Goal: Information Seeking & Learning: Find specific fact

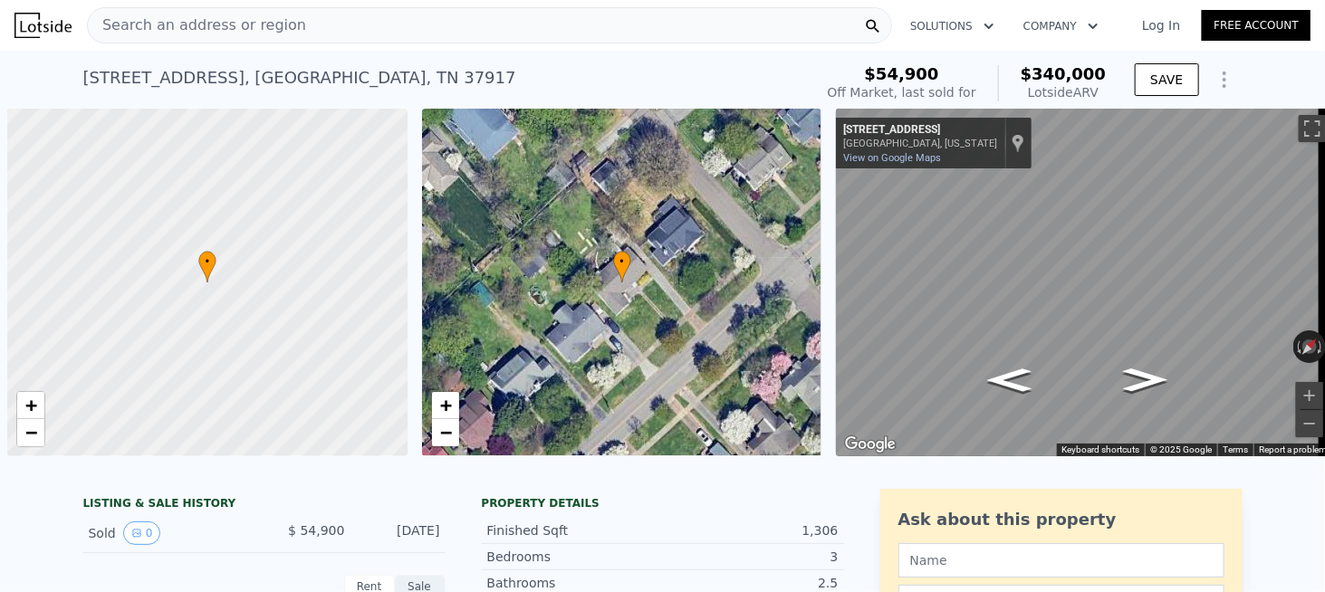
click at [270, 23] on span "Search an address or region" at bounding box center [197, 25] width 218 height 22
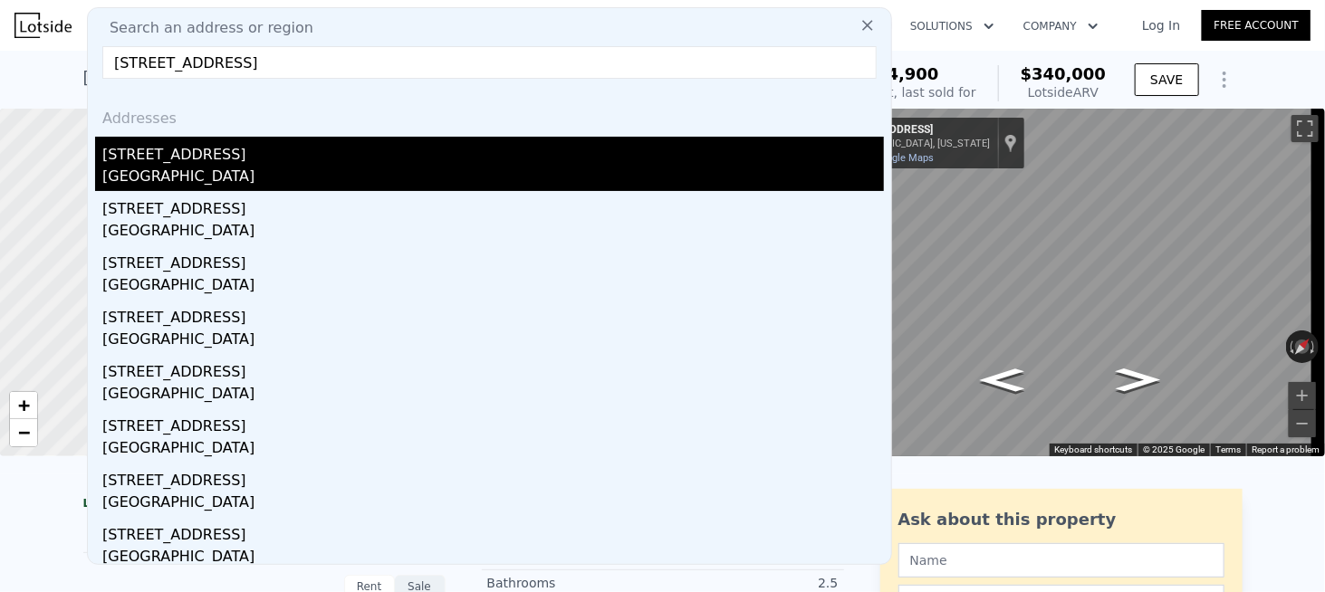
type input "[STREET_ADDRESS]"
click at [193, 167] on div "[GEOGRAPHIC_DATA]" at bounding box center [493, 178] width 782 height 25
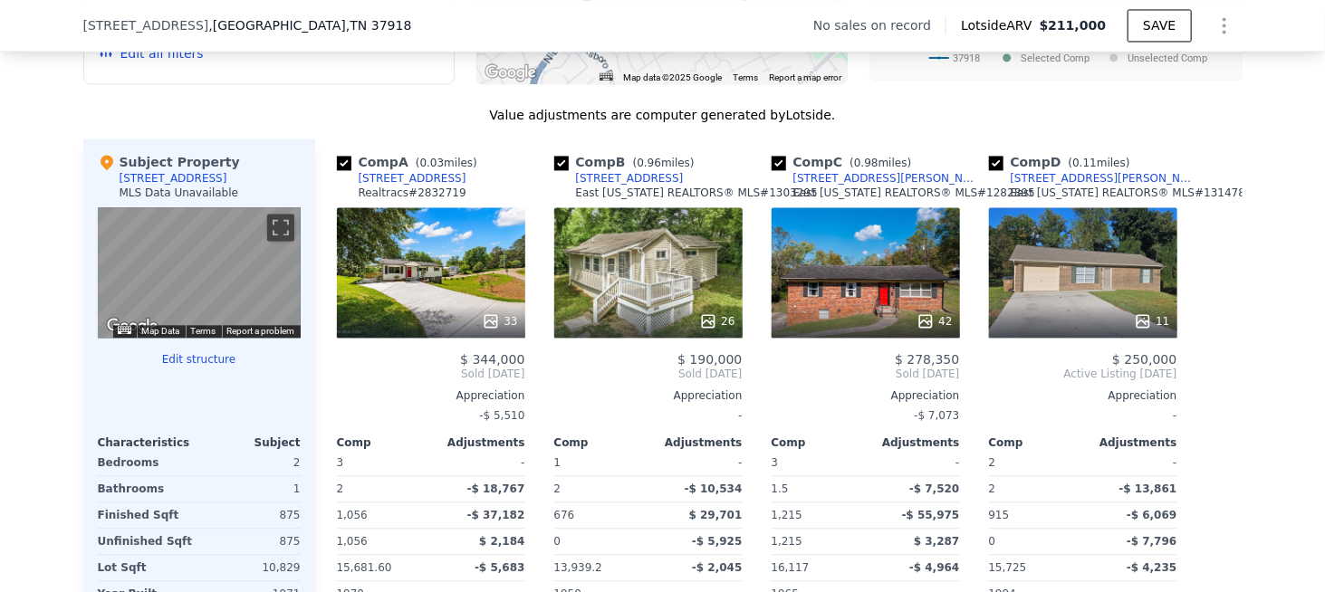
scroll to position [1623, 0]
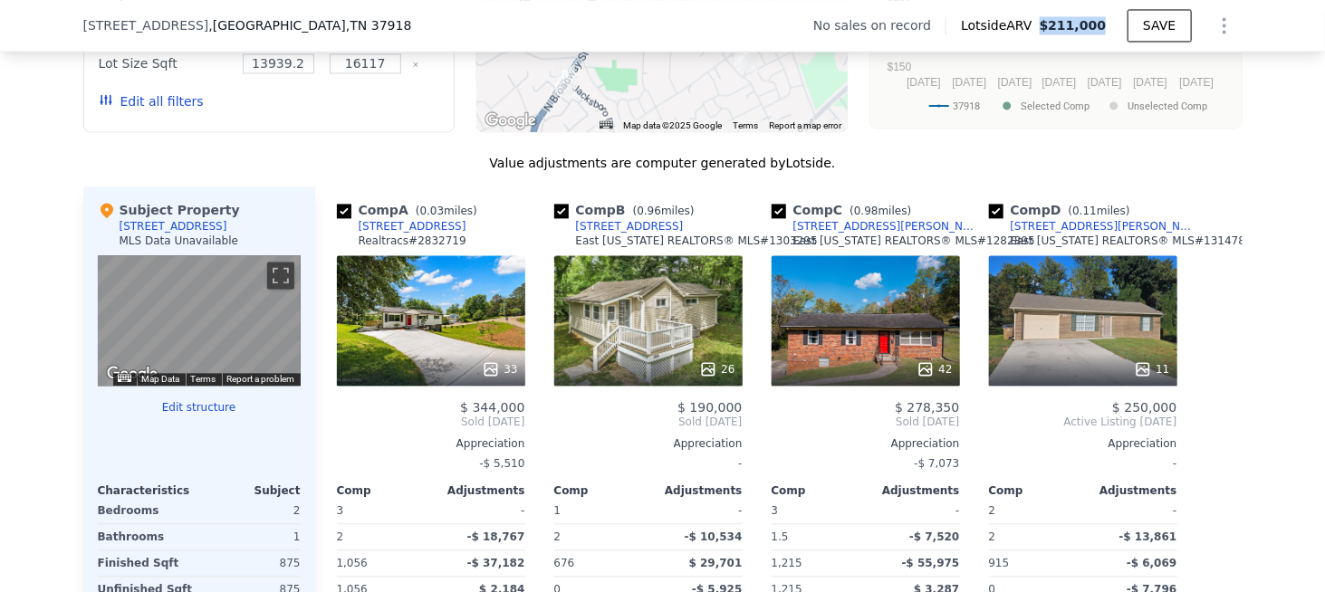
drag, startPoint x: 1051, startPoint y: 24, endPoint x: 1100, endPoint y: 30, distance: 49.2
click at [1103, 24] on span "$211,000" at bounding box center [1073, 25] width 67 height 14
copy span "$211,000"
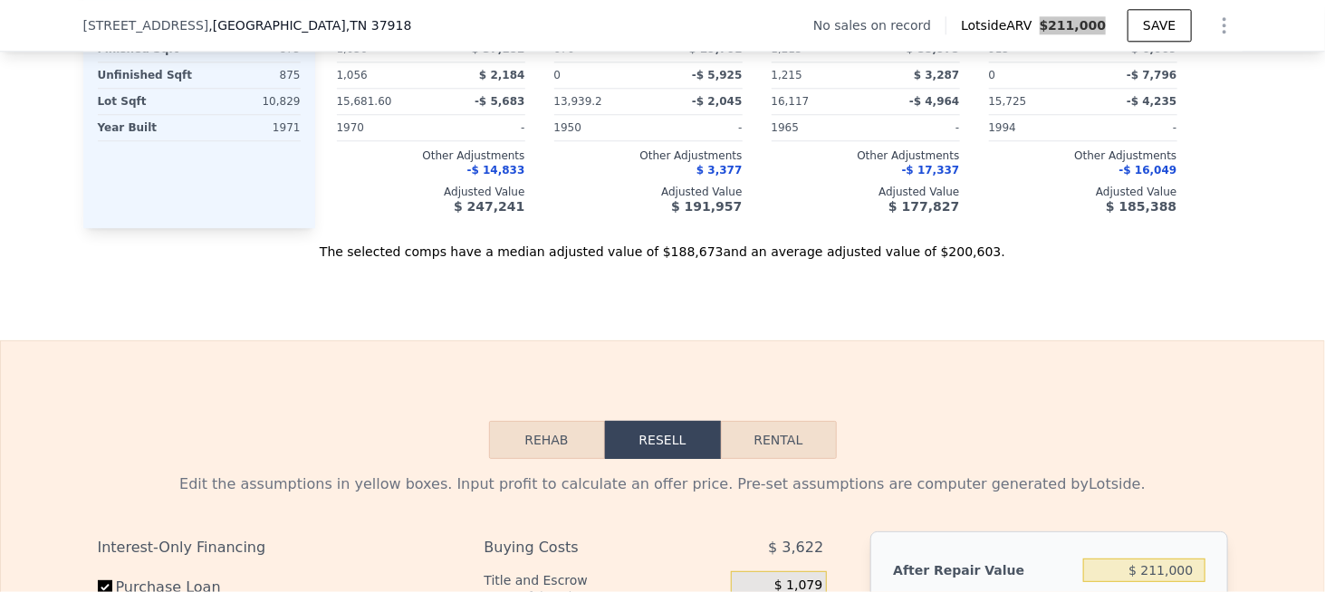
scroll to position [2257, 0]
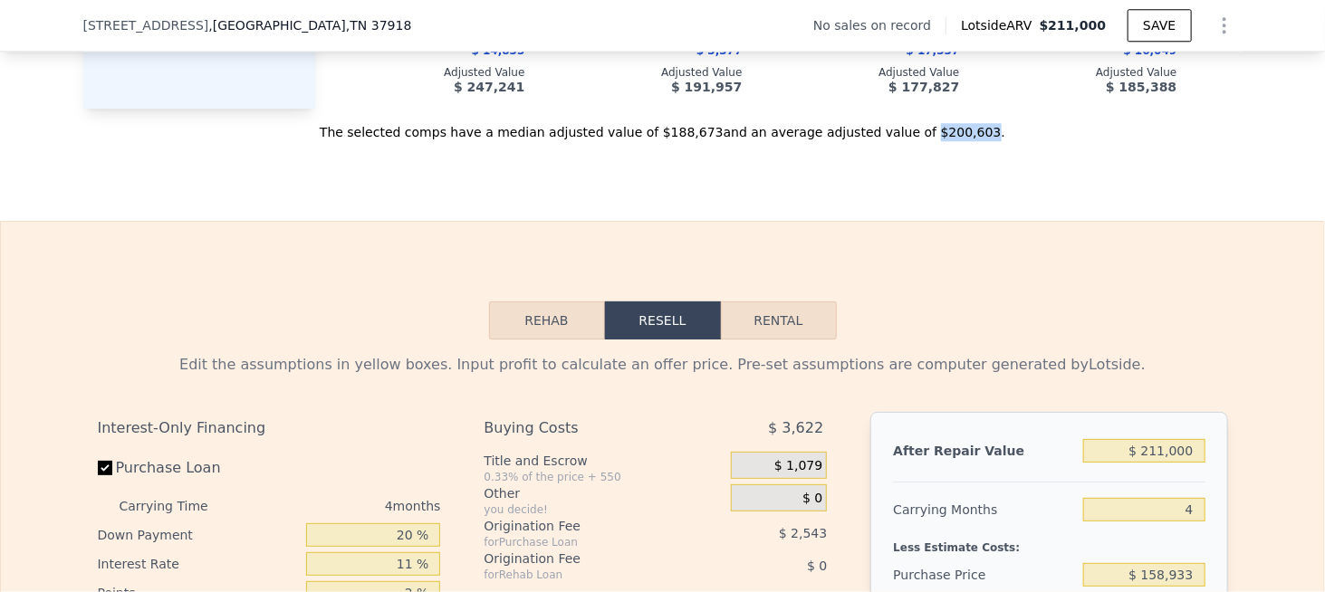
drag, startPoint x: 886, startPoint y: 138, endPoint x: 933, endPoint y: 141, distance: 47.2
click at [933, 141] on div "The selected comps have a median adjusted value of $188,673 and an average adju…" at bounding box center [662, 125] width 1159 height 33
copy div "$200,603"
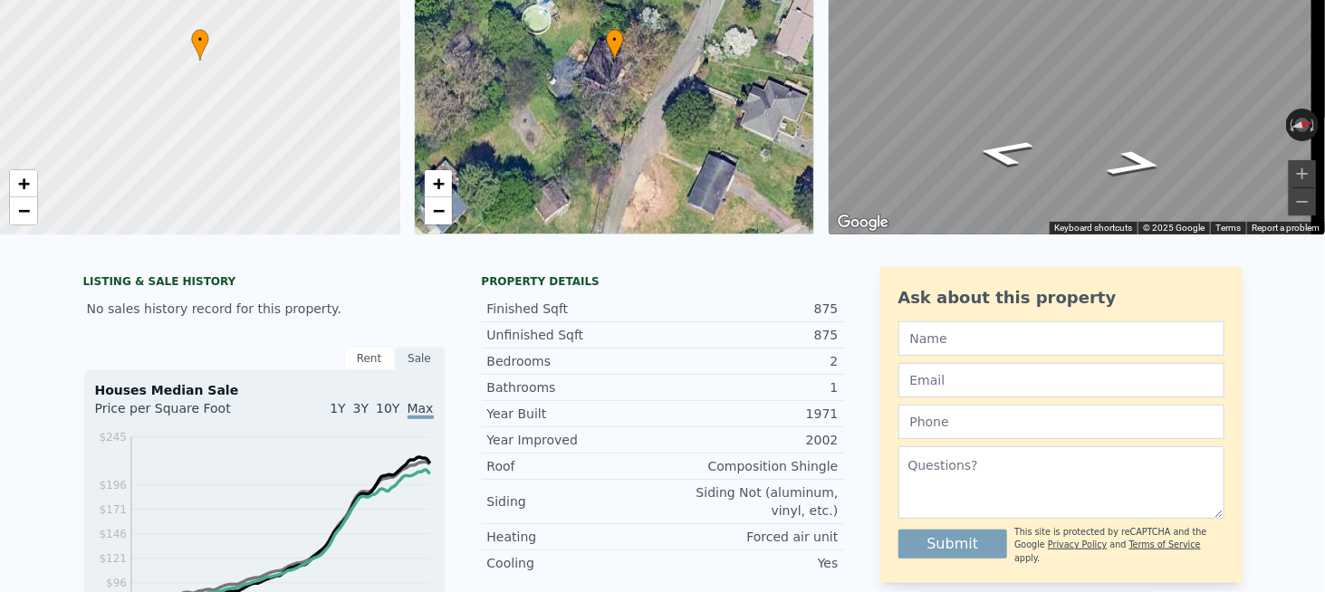
scroll to position [0, 0]
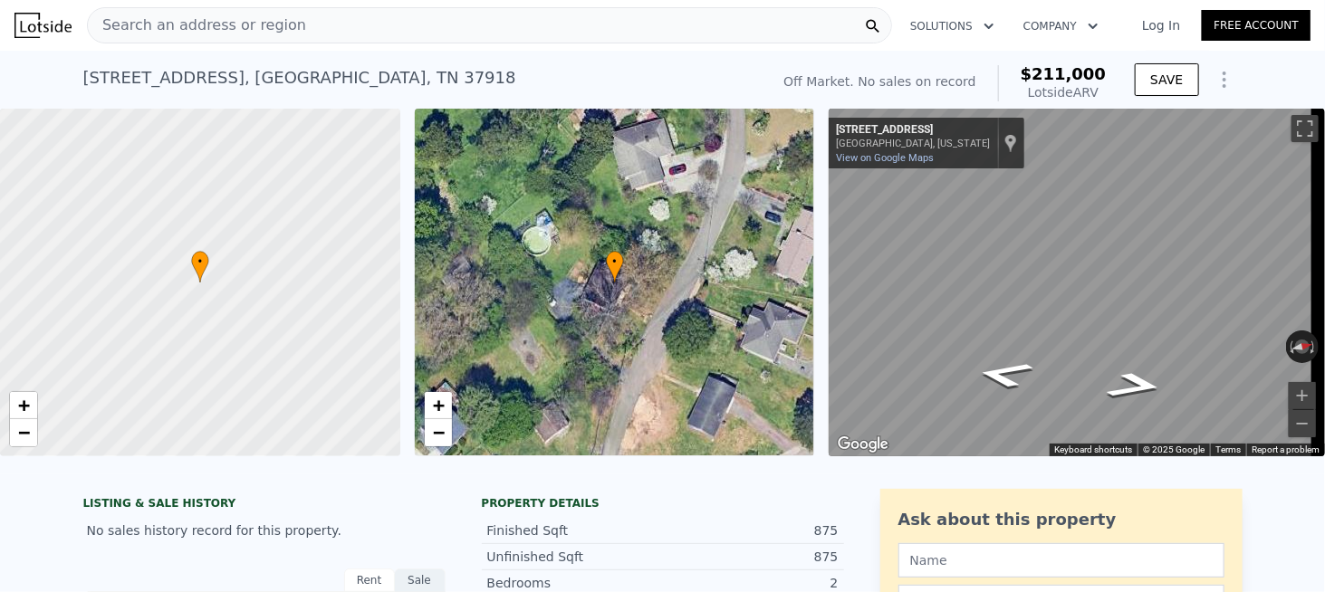
click at [257, 29] on span "Search an address or region" at bounding box center [197, 25] width 218 height 22
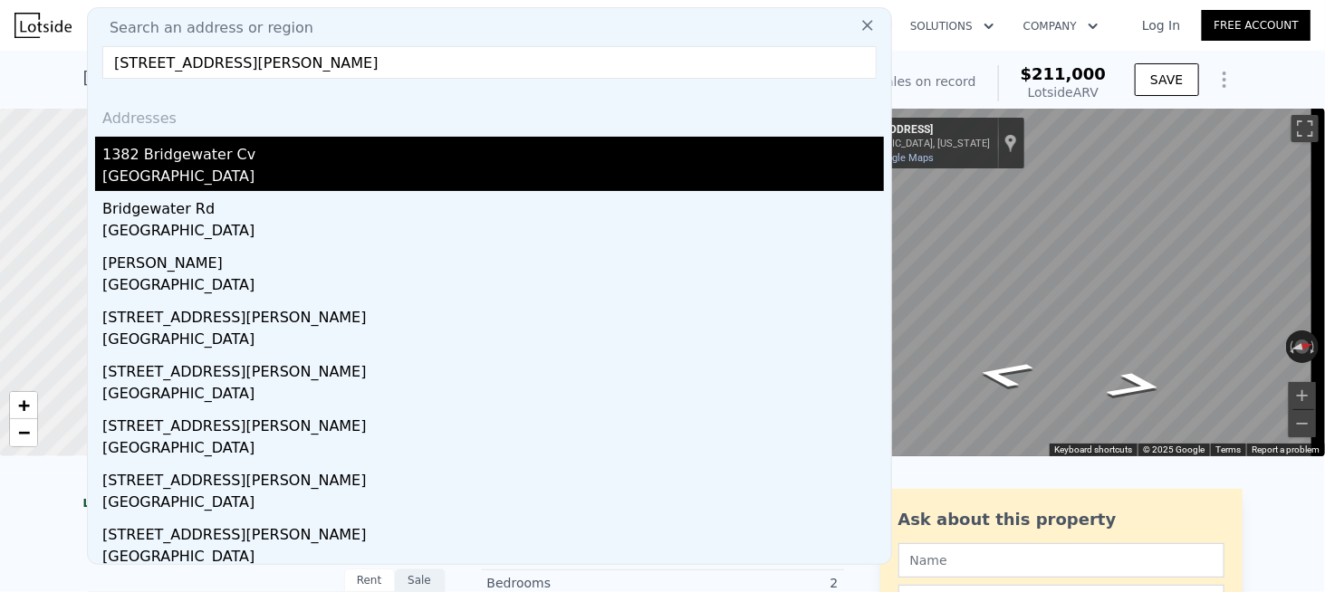
type input "[STREET_ADDRESS][PERSON_NAME]"
click at [232, 163] on div "1382 Bridgewater Cv" at bounding box center [493, 151] width 782 height 29
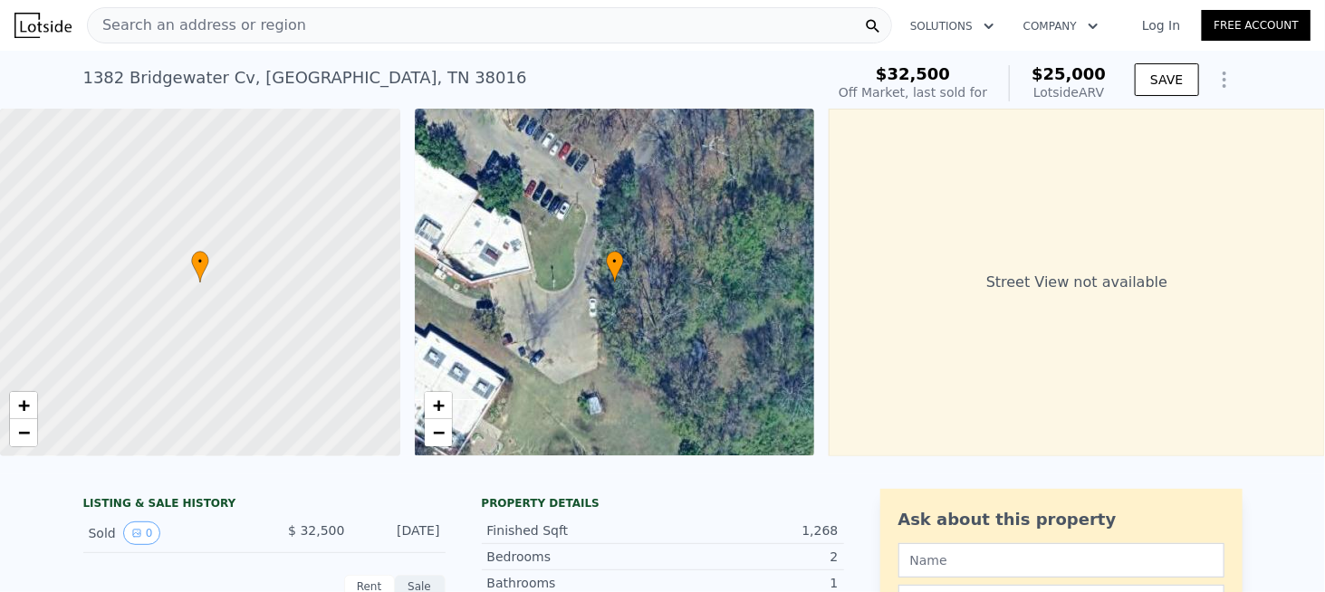
click at [225, 24] on span "Search an address or region" at bounding box center [197, 25] width 218 height 22
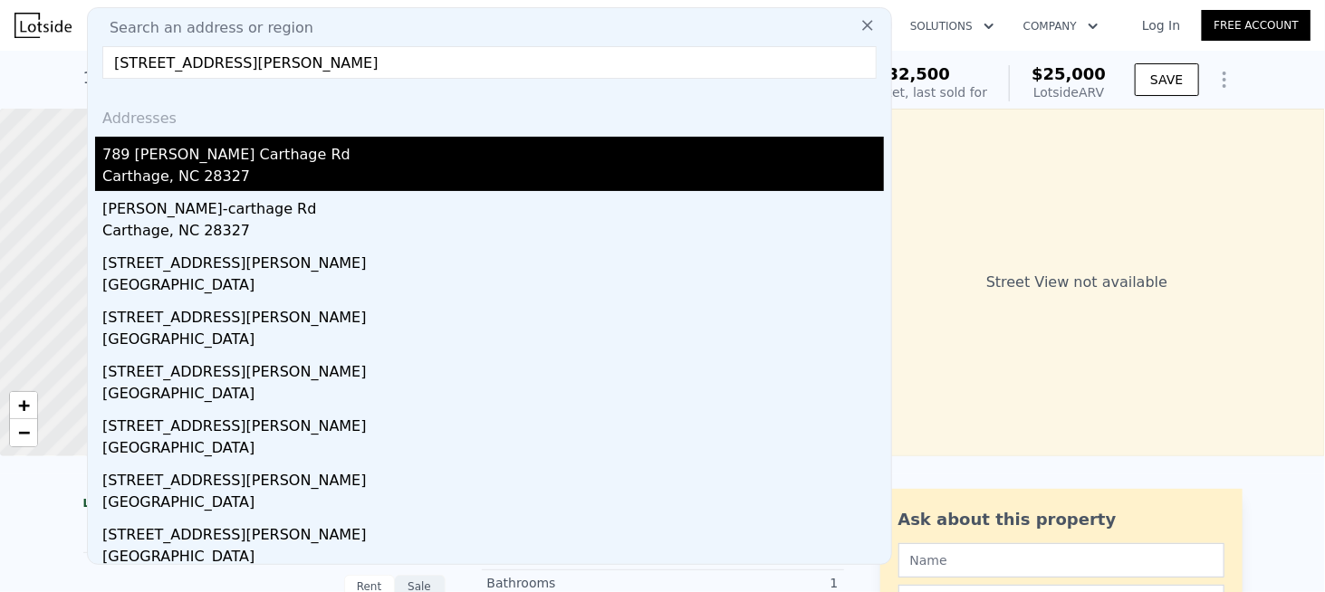
type input "[STREET_ADDRESS][PERSON_NAME]"
click at [202, 159] on div "789 [PERSON_NAME] Carthage Rd" at bounding box center [493, 151] width 782 height 29
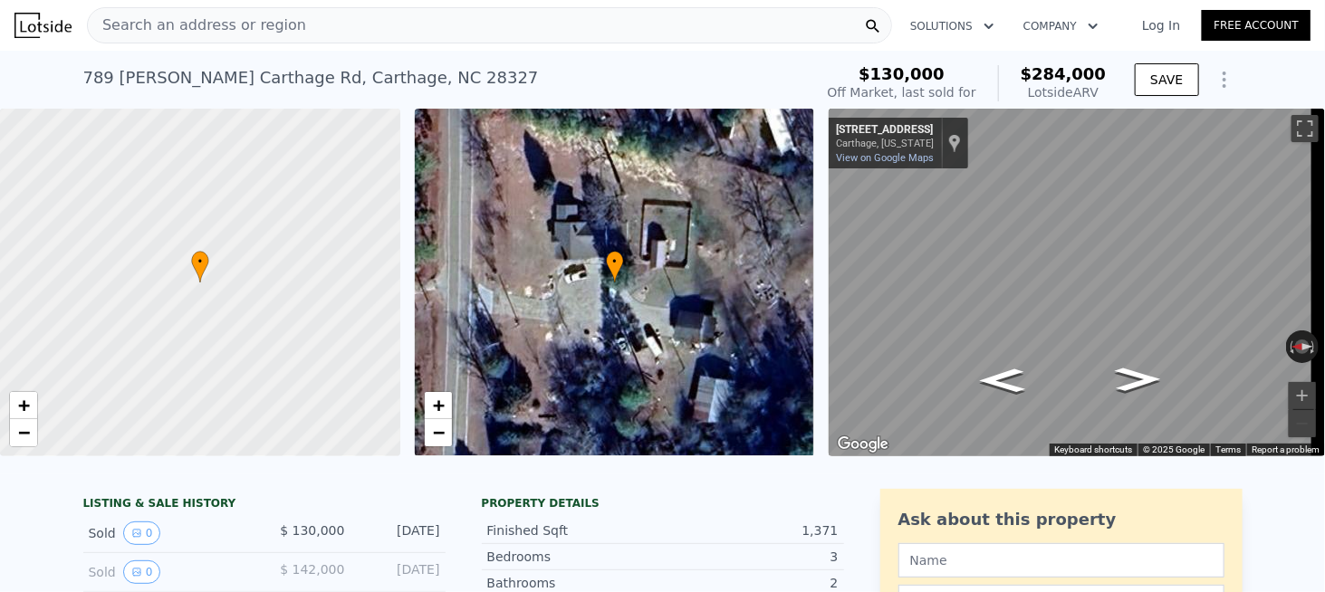
click at [237, 26] on span "Search an address or region" at bounding box center [197, 25] width 218 height 22
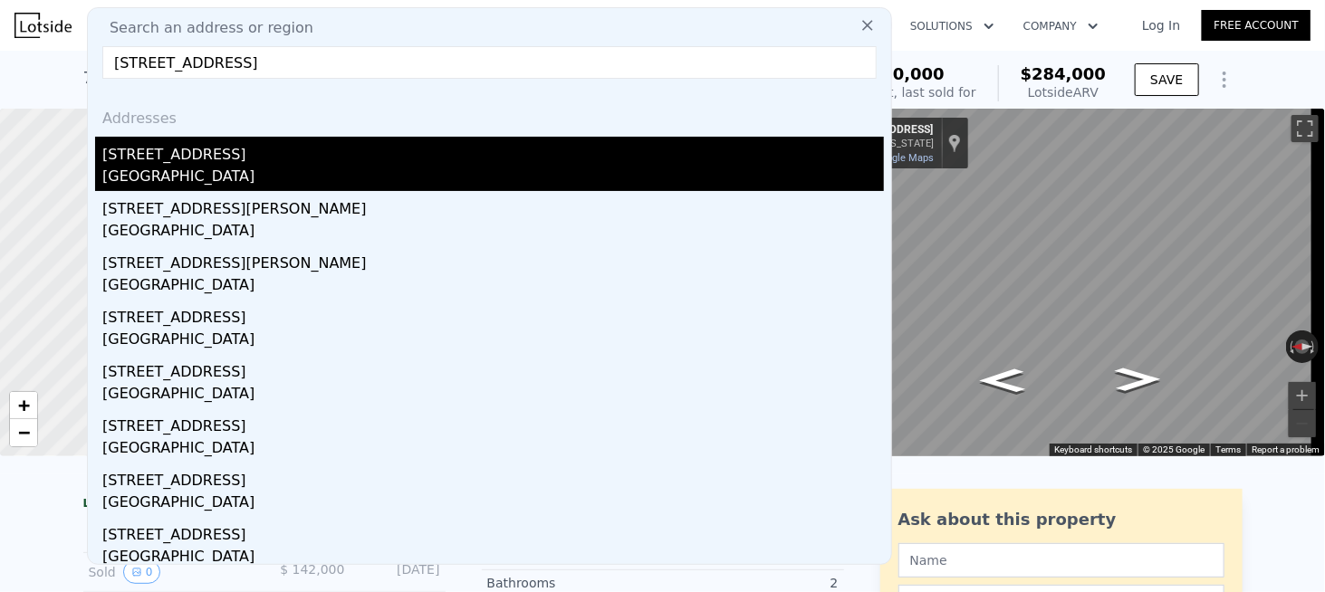
type input "[STREET_ADDRESS]"
click at [190, 154] on div "[STREET_ADDRESS]" at bounding box center [493, 151] width 782 height 29
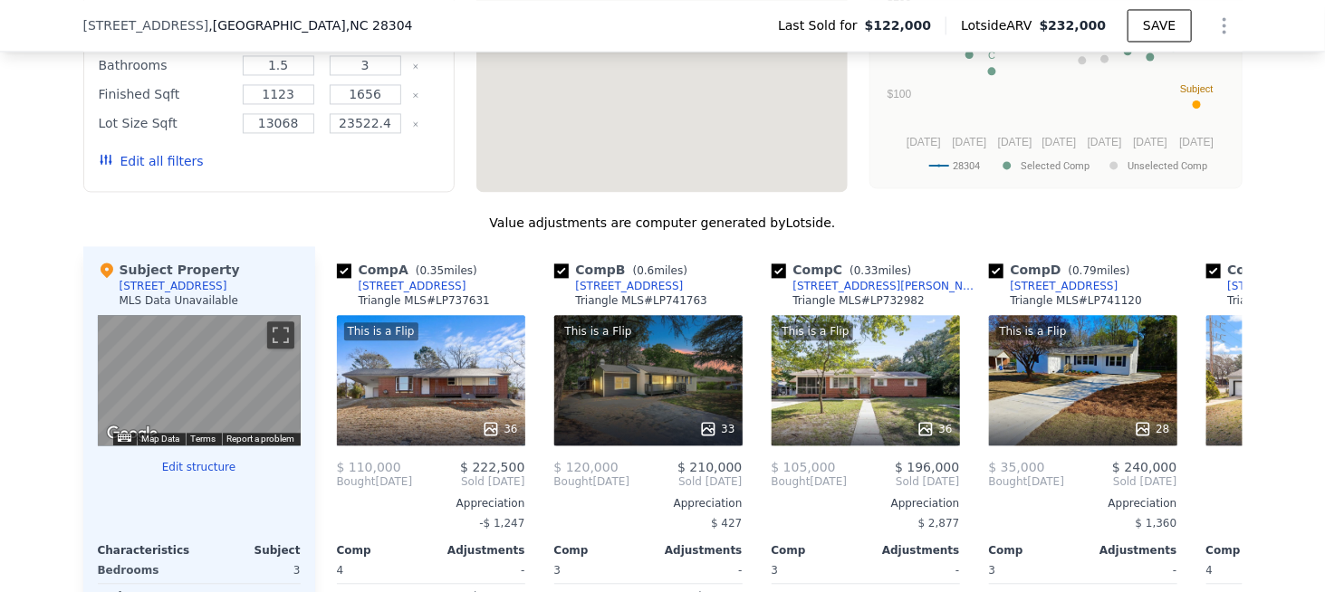
scroll to position [2166, 0]
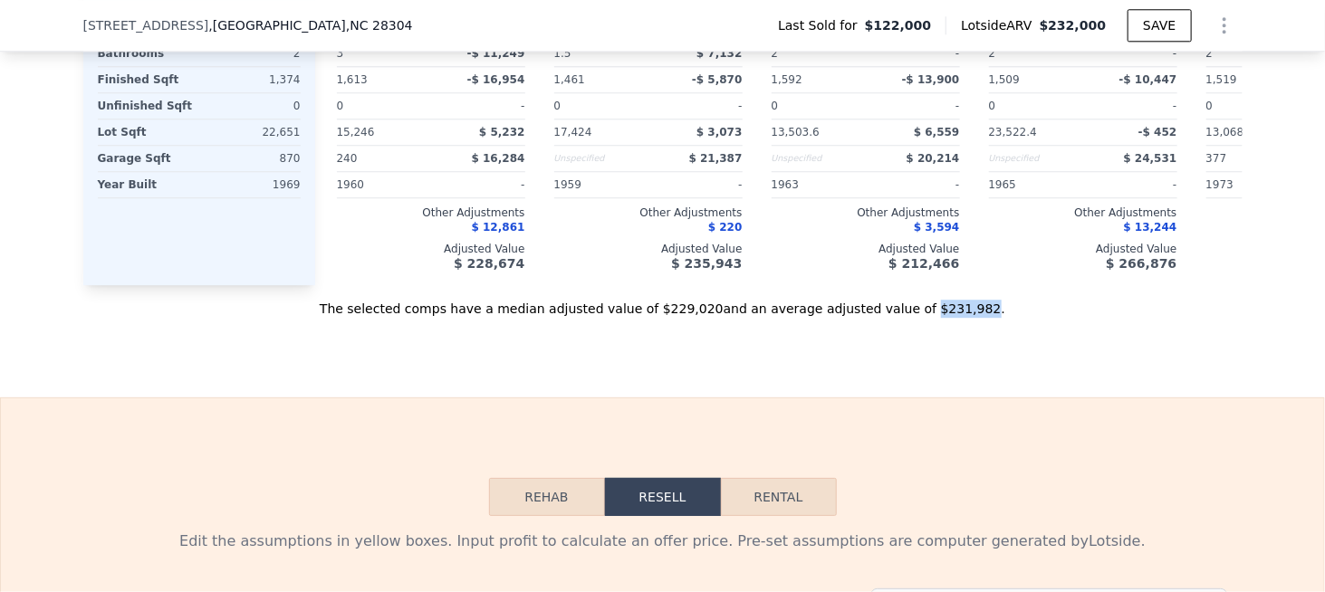
drag, startPoint x: 888, startPoint y: 329, endPoint x: 933, endPoint y: 331, distance: 44.4
click at [933, 318] on div "The selected comps have a median adjusted value of $229,020 and an average adju…" at bounding box center [662, 301] width 1159 height 33
copy div "$231,982"
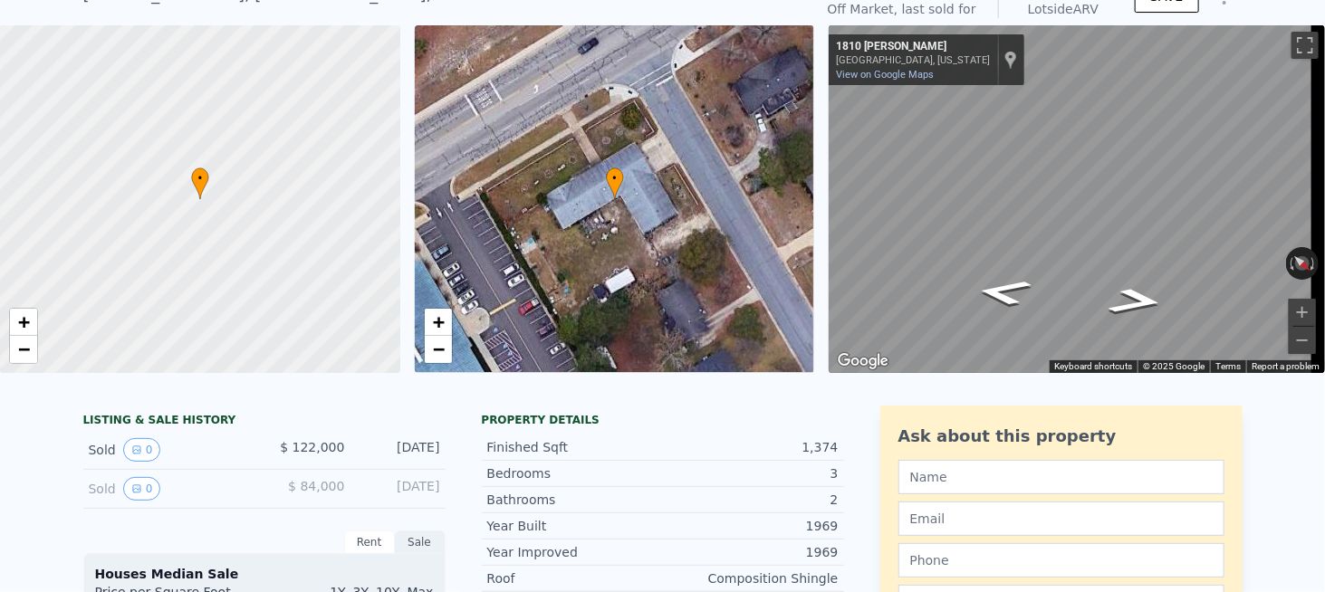
scroll to position [6, 0]
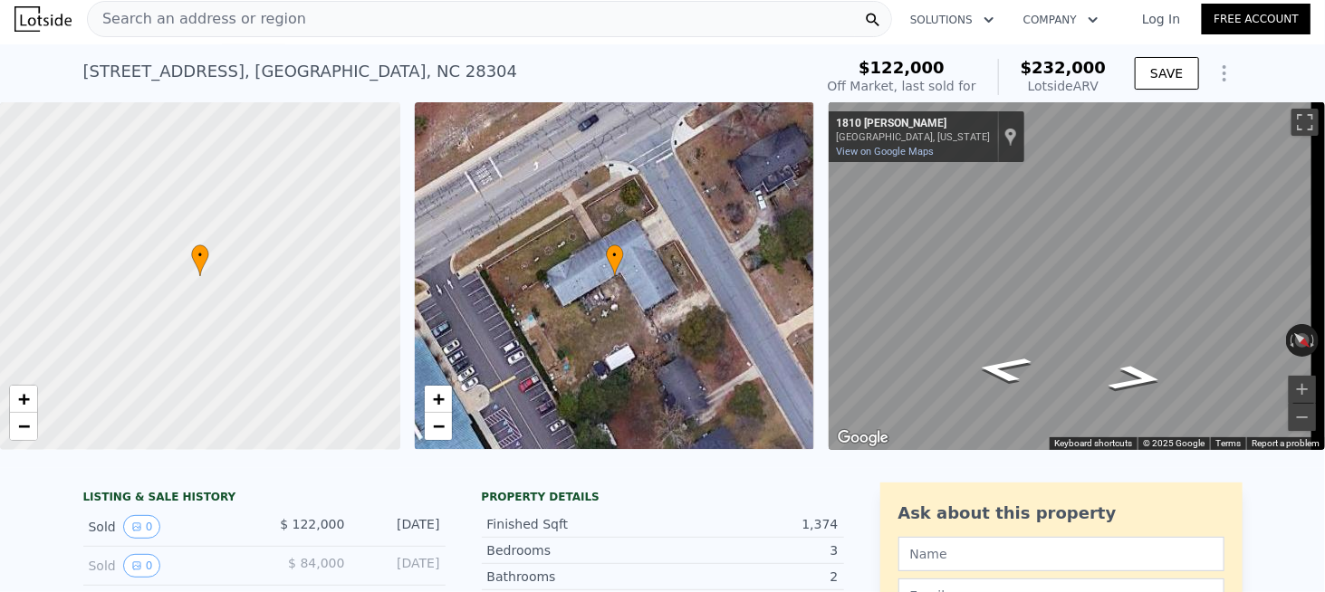
click at [191, 26] on span "Search an address or region" at bounding box center [197, 19] width 218 height 22
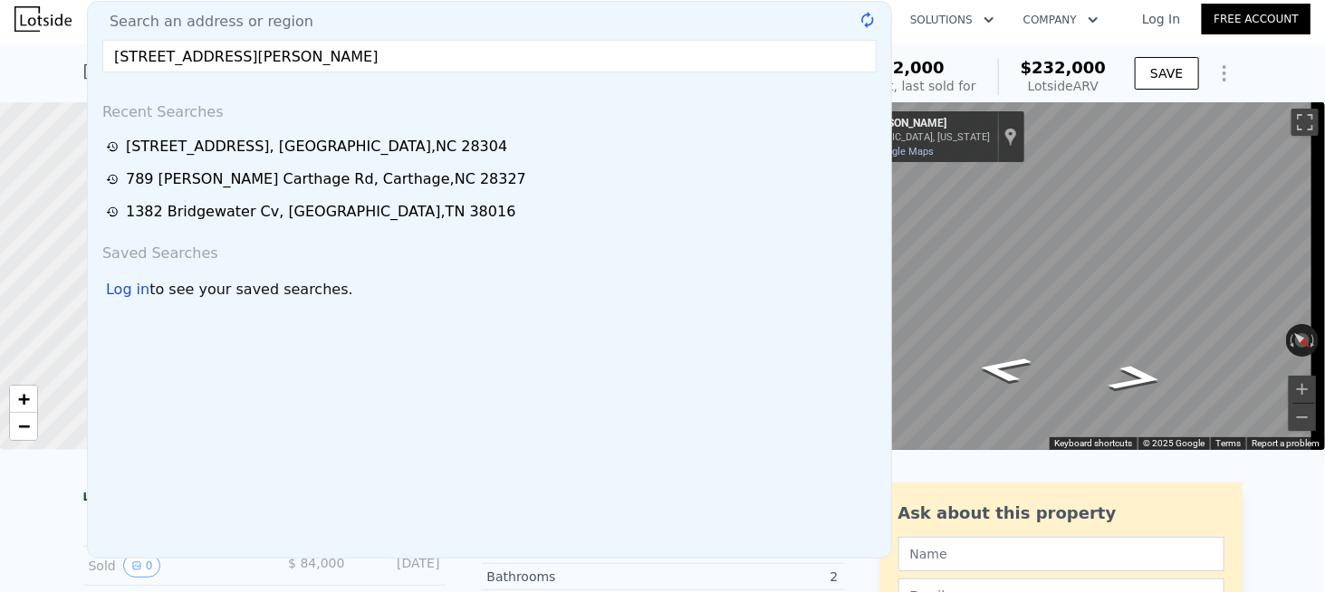
click at [203, 47] on input "[STREET_ADDRESS][PERSON_NAME]" at bounding box center [489, 56] width 774 height 33
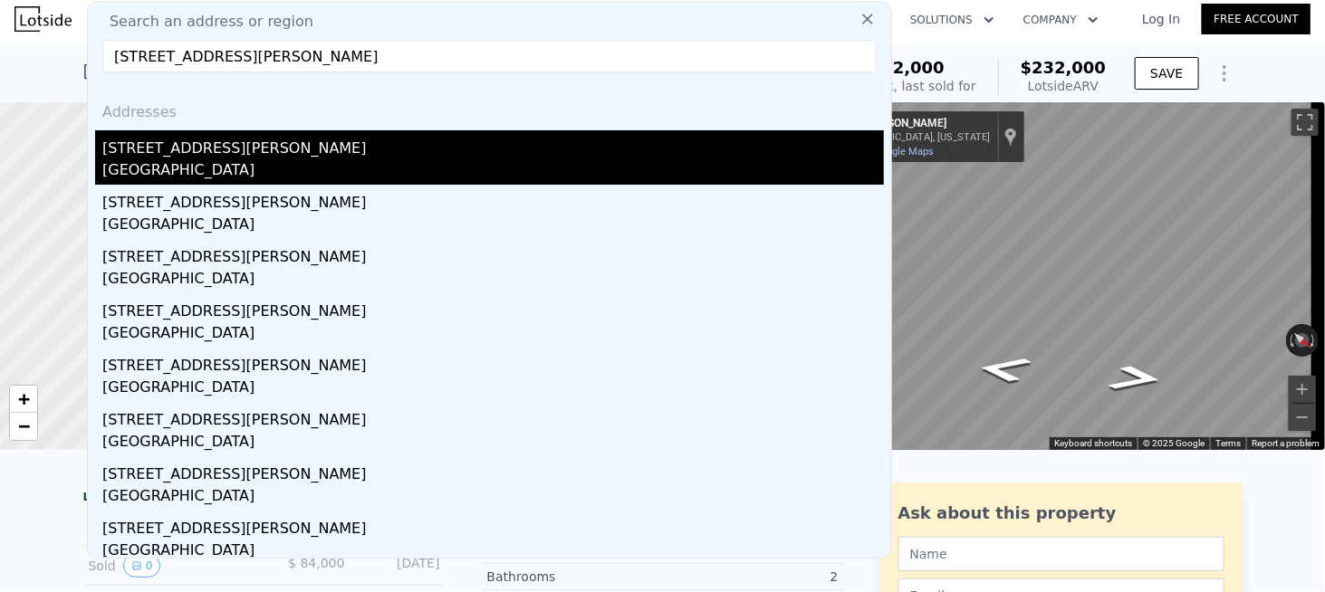
type input "[STREET_ADDRESS][PERSON_NAME]"
click at [174, 153] on div "[STREET_ADDRESS][PERSON_NAME]" at bounding box center [493, 144] width 782 height 29
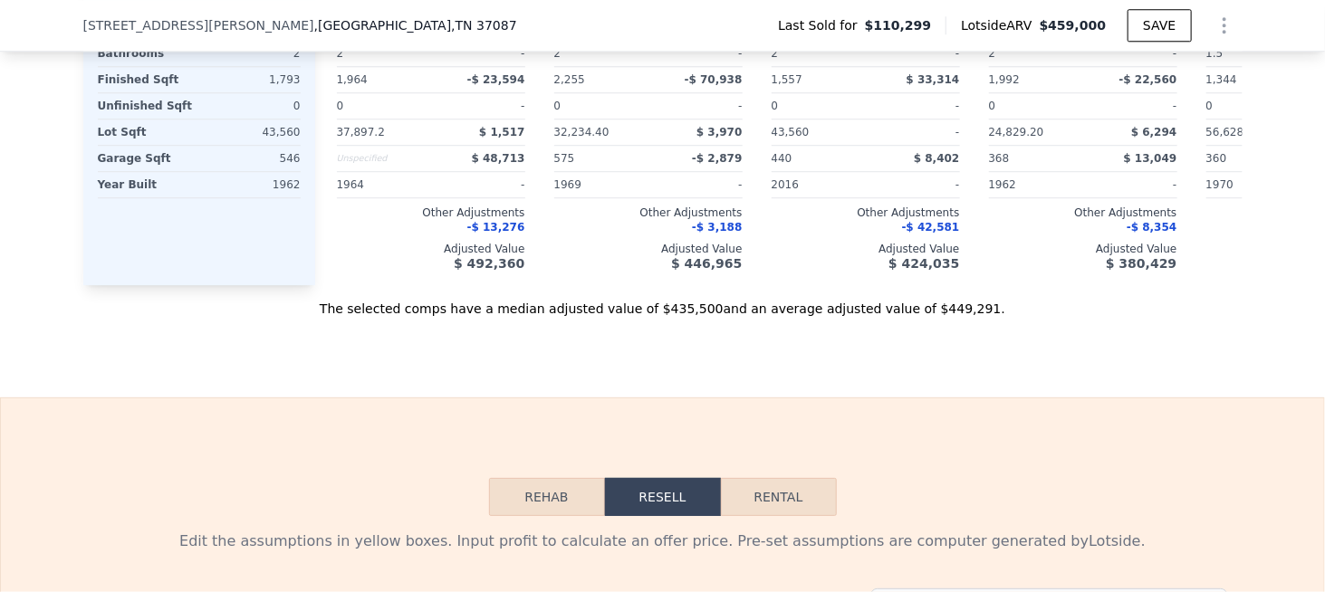
scroll to position [2173, 0]
